Goal: Contribute content: Contribute content

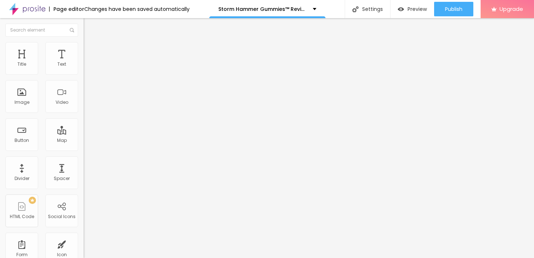
click at [83, 107] on button "button" at bounding box center [88, 104] width 10 height 8
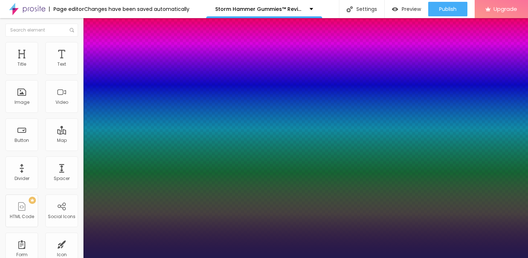
type input "1"
type input "63"
type input "1"
type input "64"
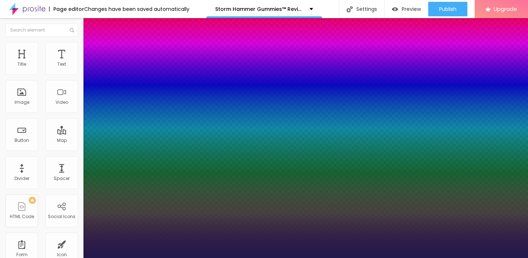
type input "64"
type input "1"
type input "65"
type input "1"
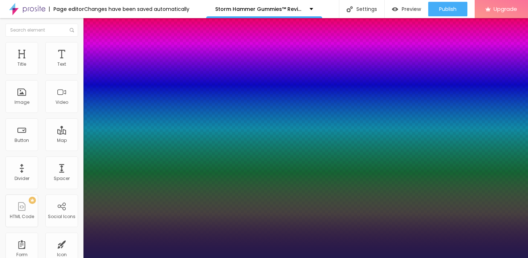
type input "66"
type input "1"
type input "67"
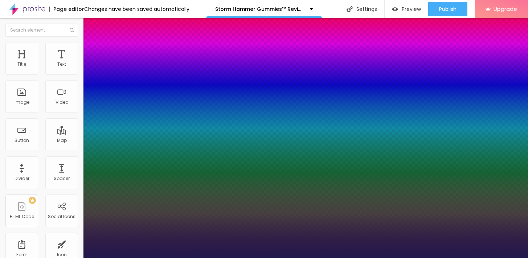
type input "1"
type input "68"
type input "1"
type input "69"
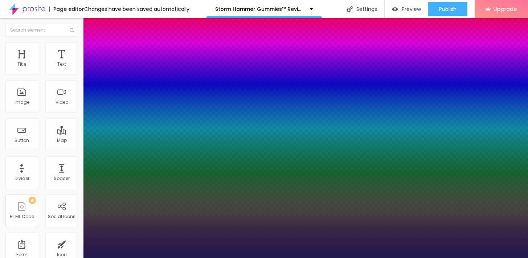
type input "69"
type input "1"
type input "70"
type input "1"
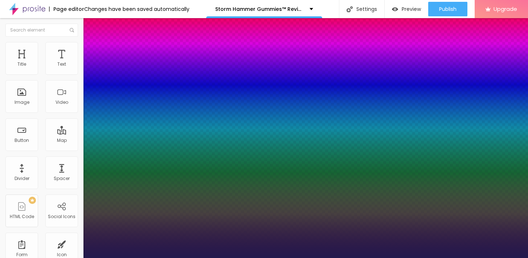
type input "71"
type input "1"
type input "72"
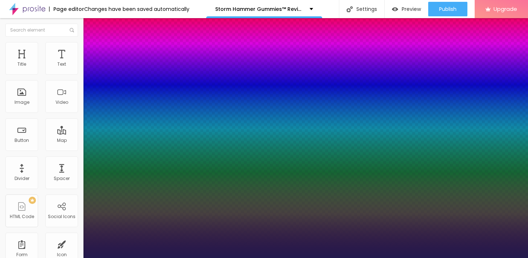
type input "1"
type input "73"
type input "1"
type input "74"
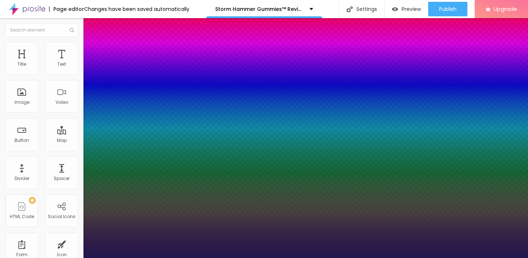
type input "74"
type input "1"
type input "75"
type input "1"
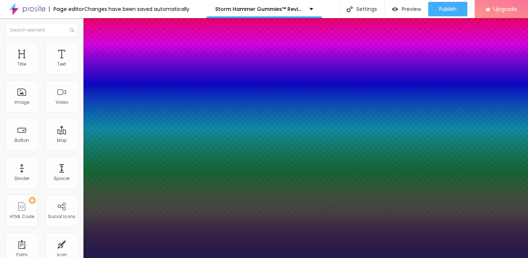
type input "76"
type input "1"
type input "77"
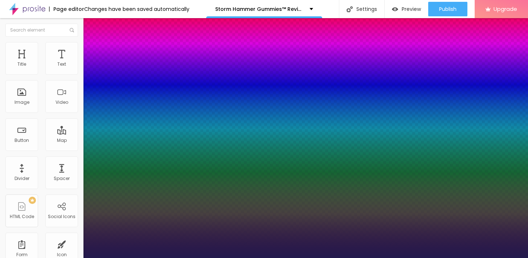
type input "1"
type input "78"
type input "1"
type input "79"
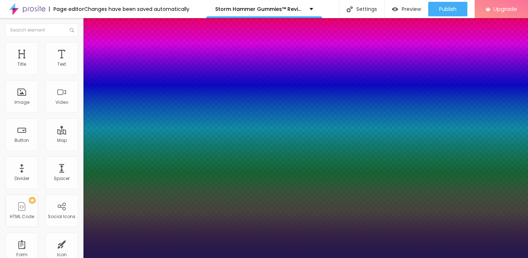
type input "79"
type input "1"
type input "80"
type input "1"
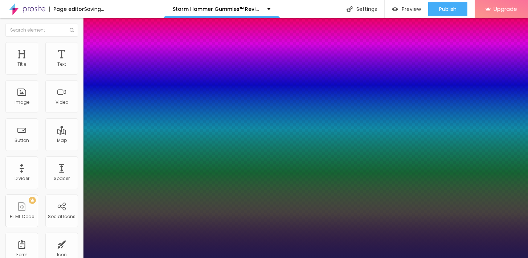
type input "82"
type input "1"
type input "84"
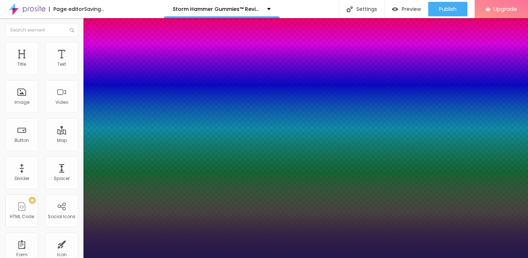
type input "1"
type input "85"
type input "1"
type input "86"
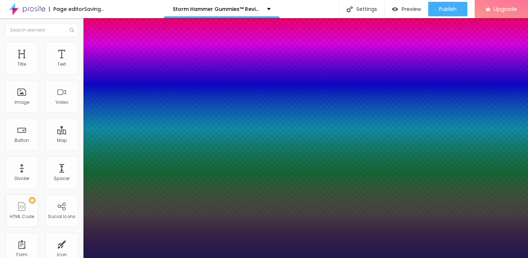
type input "86"
type input "1"
type input "87"
type input "1"
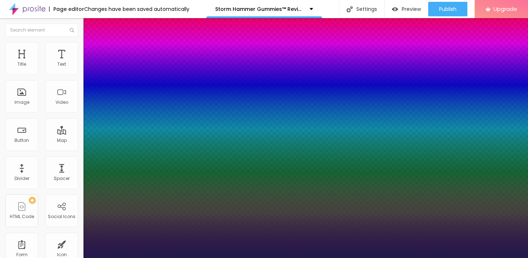
type input "88"
type input "1"
type input "89"
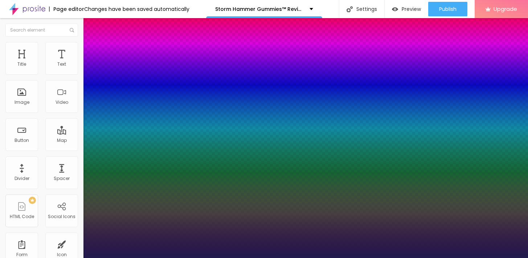
type input "1"
type input "88"
type input "1"
drag, startPoint x: 125, startPoint y: 204, endPoint x: 138, endPoint y: 204, distance: 13.8
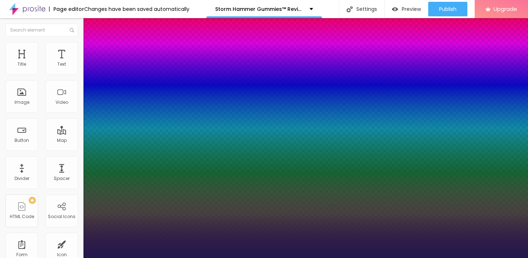
type input "88"
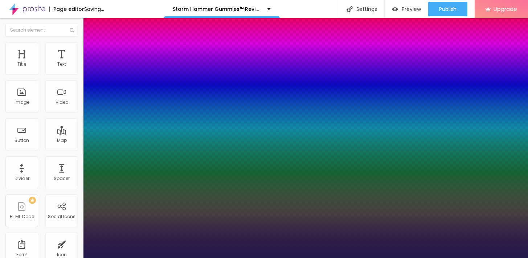
type input "1"
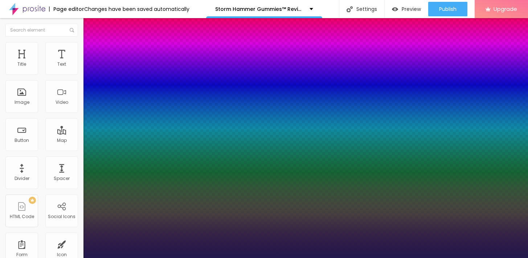
click at [275, 258] on div at bounding box center [264, 258] width 528 height 0
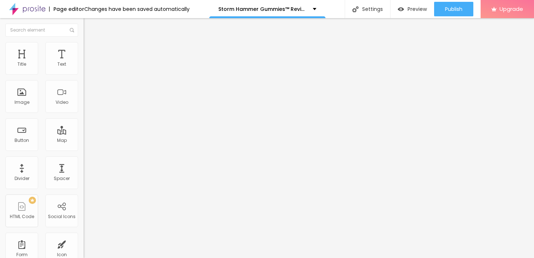
click at [89, 28] on div "Edit Title" at bounding box center [105, 27] width 33 height 6
click at [89, 27] on img "button" at bounding box center [92, 27] width 6 height 6
click at [83, 62] on span "Add image" at bounding box center [98, 59] width 30 height 6
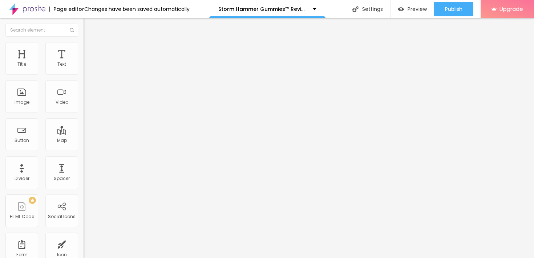
click at [83, 149] on input "https://" at bounding box center [126, 145] width 87 height 7
paste input "[DOMAIN_NAME][URL]"
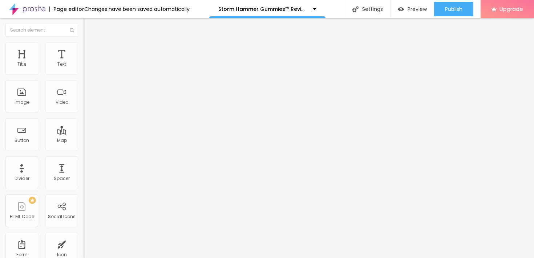
type input "[URL][DOMAIN_NAME]"
click at [90, 49] on span "Style" at bounding box center [95, 47] width 11 height 6
type input "55"
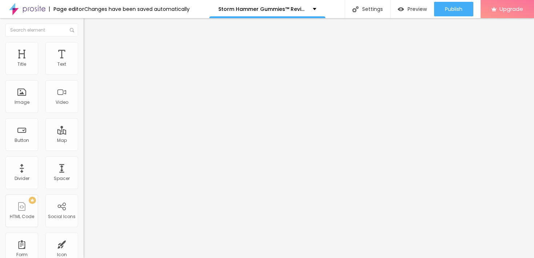
click at [83, 74] on input "range" at bounding box center [106, 72] width 47 height 6
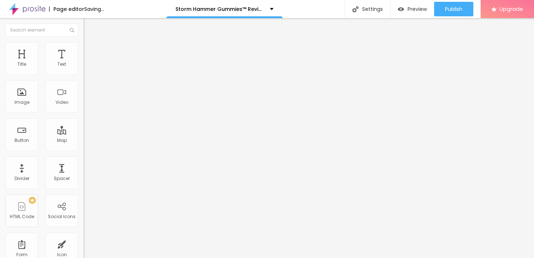
click at [83, 74] on input "range" at bounding box center [106, 72] width 47 height 6
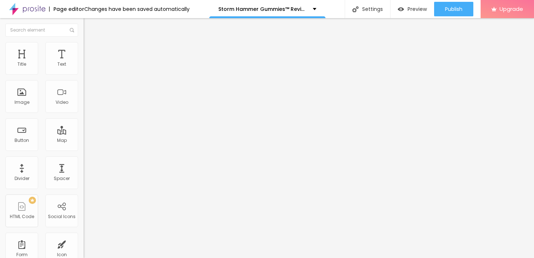
type input "50"
click at [83, 74] on input "range" at bounding box center [106, 72] width 47 height 6
type input "45"
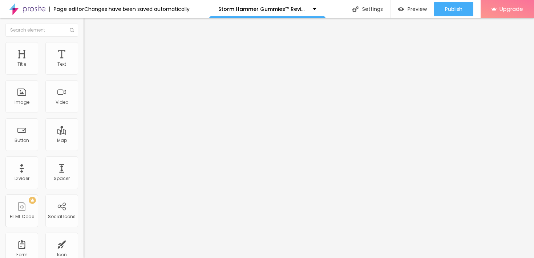
click at [83, 74] on input "range" at bounding box center [106, 72] width 47 height 6
click at [89, 27] on div "Edit Image" at bounding box center [108, 27] width 38 height 6
drag, startPoint x: 59, startPoint y: 65, endPoint x: 22, endPoint y: 1, distance: 74.3
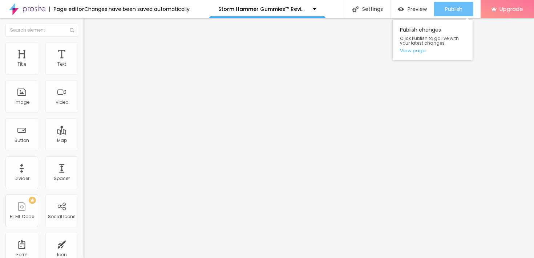
click at [437, 7] on button "Publish" at bounding box center [453, 9] width 39 height 15
click at [415, 52] on link "View page" at bounding box center [432, 50] width 65 height 5
